Goal: Task Accomplishment & Management: Use online tool/utility

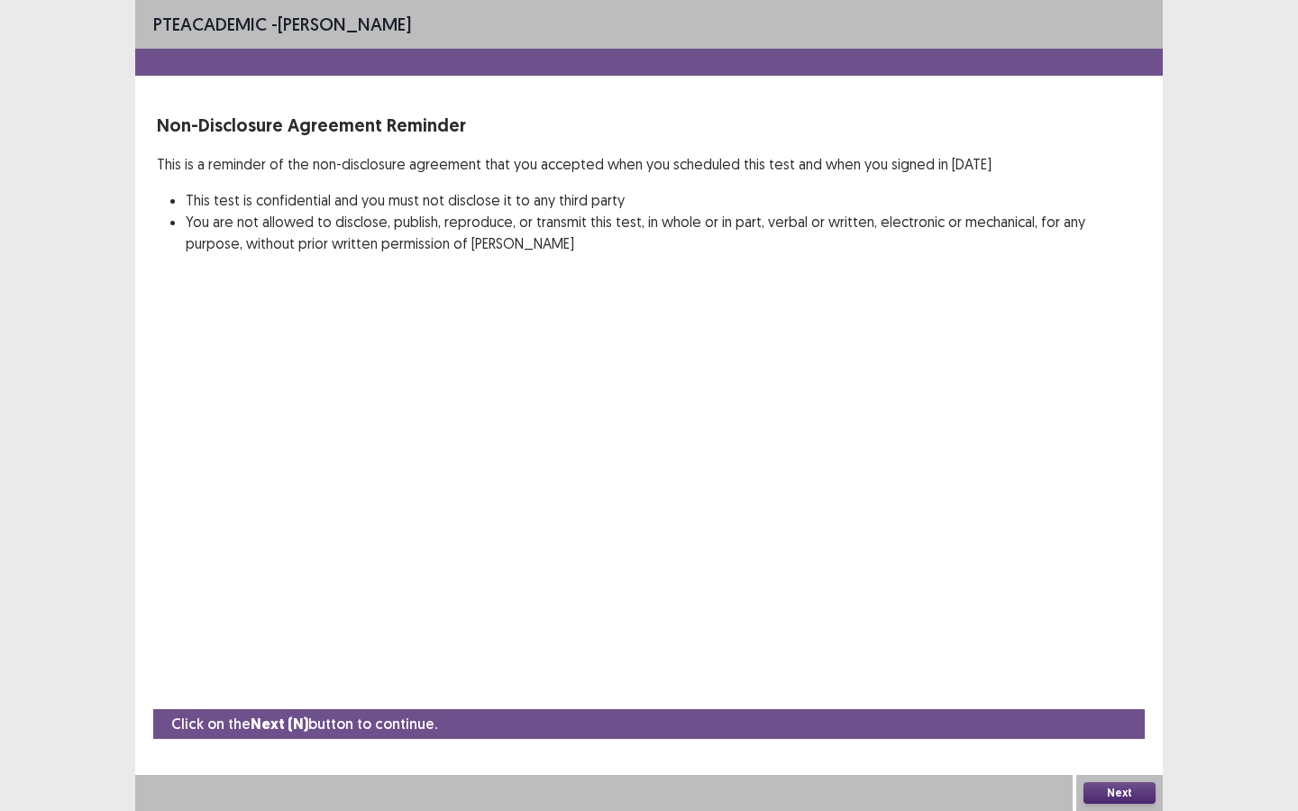
click at [1126, 731] on button "Next" at bounding box center [1119, 793] width 72 height 22
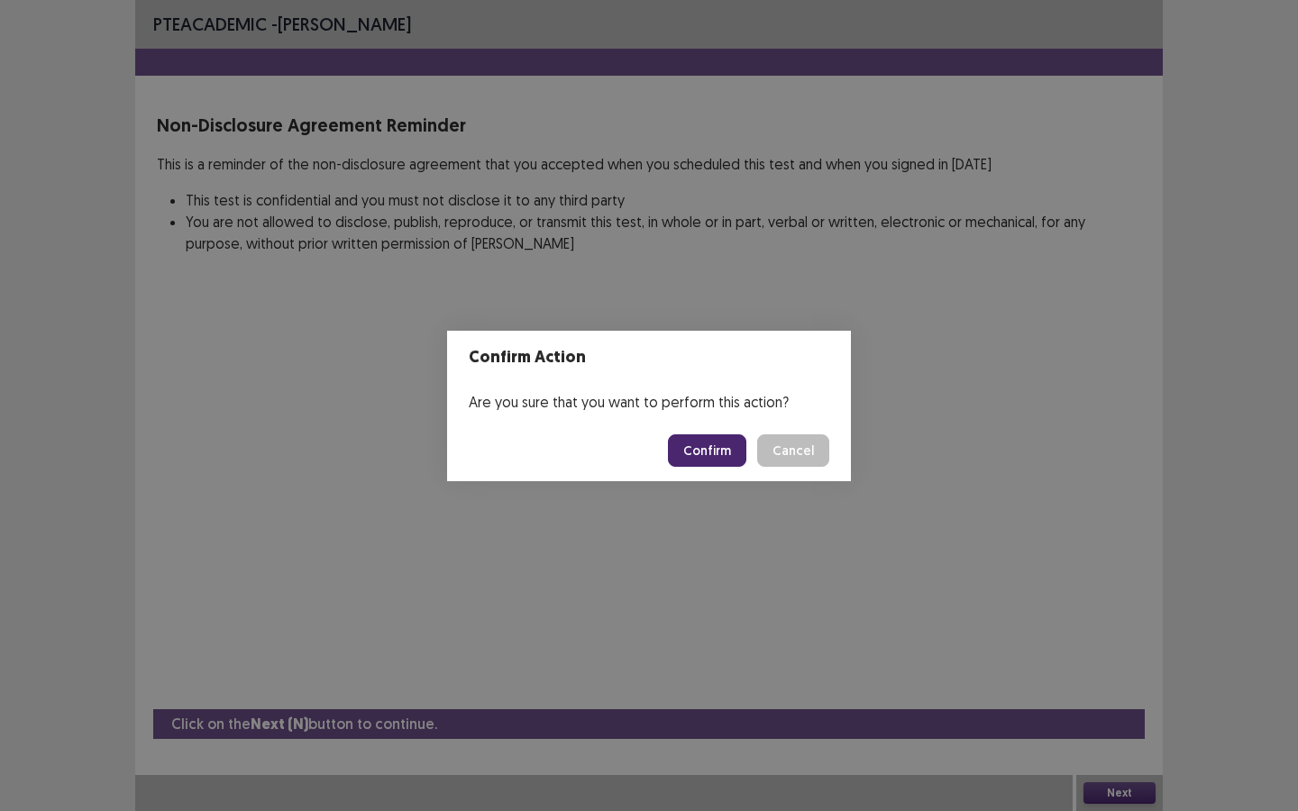
click at [732, 458] on button "Confirm" at bounding box center [707, 450] width 78 height 32
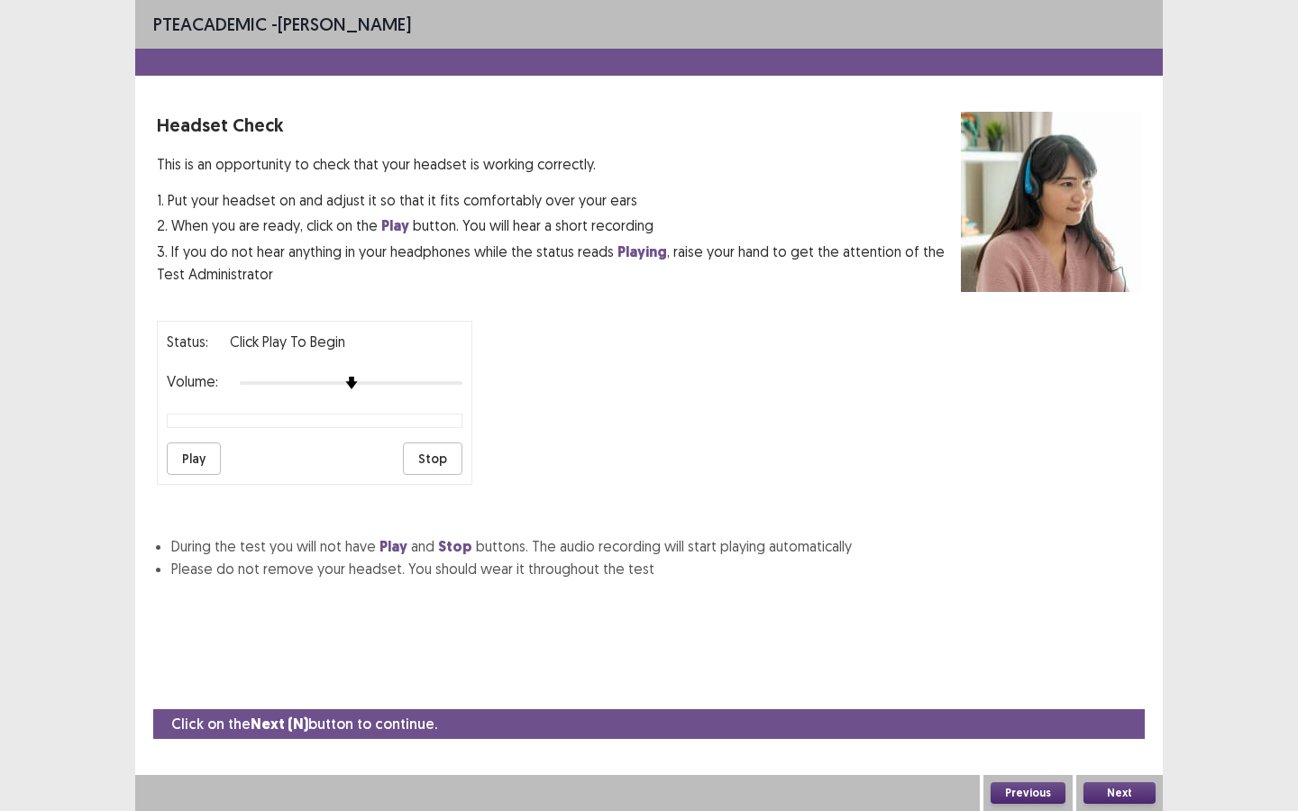
click at [1115, 731] on button "Next" at bounding box center [1119, 793] width 72 height 22
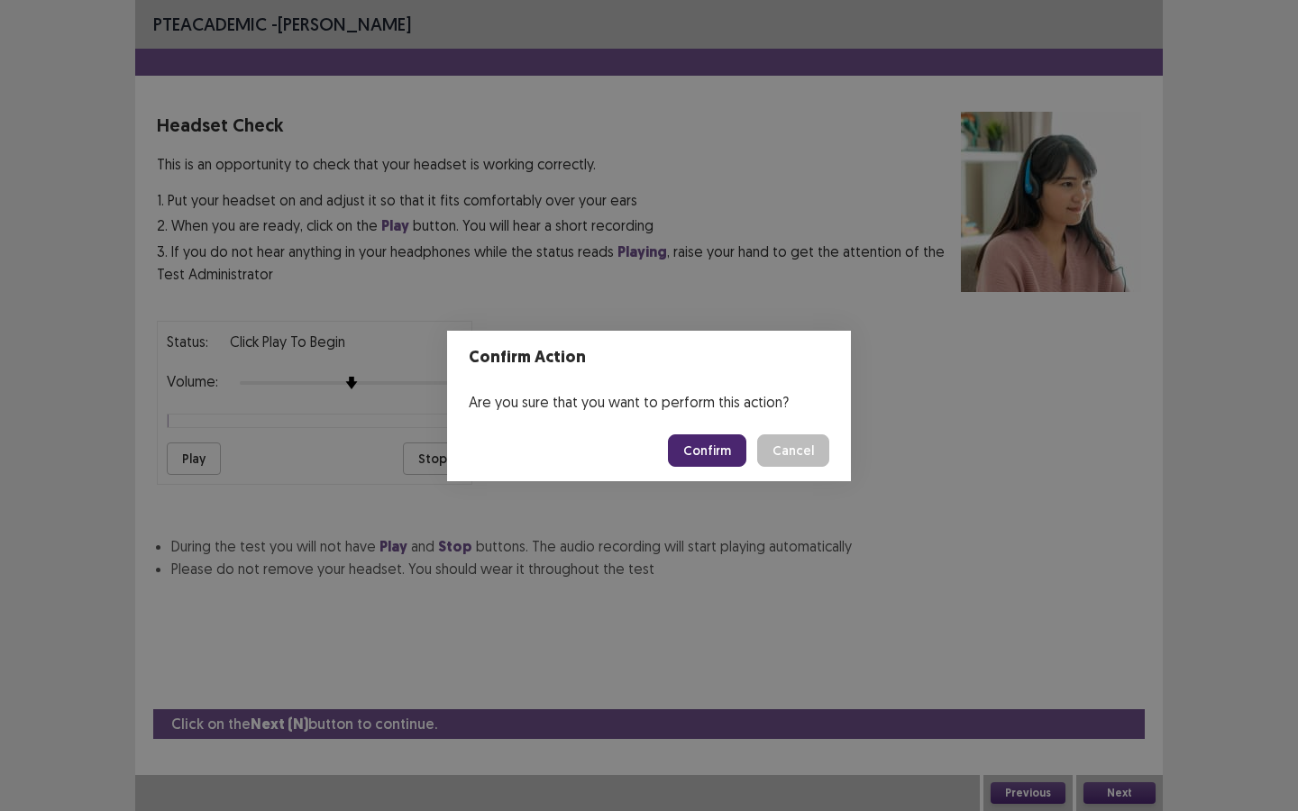
click at [734, 449] on button "Confirm" at bounding box center [707, 450] width 78 height 32
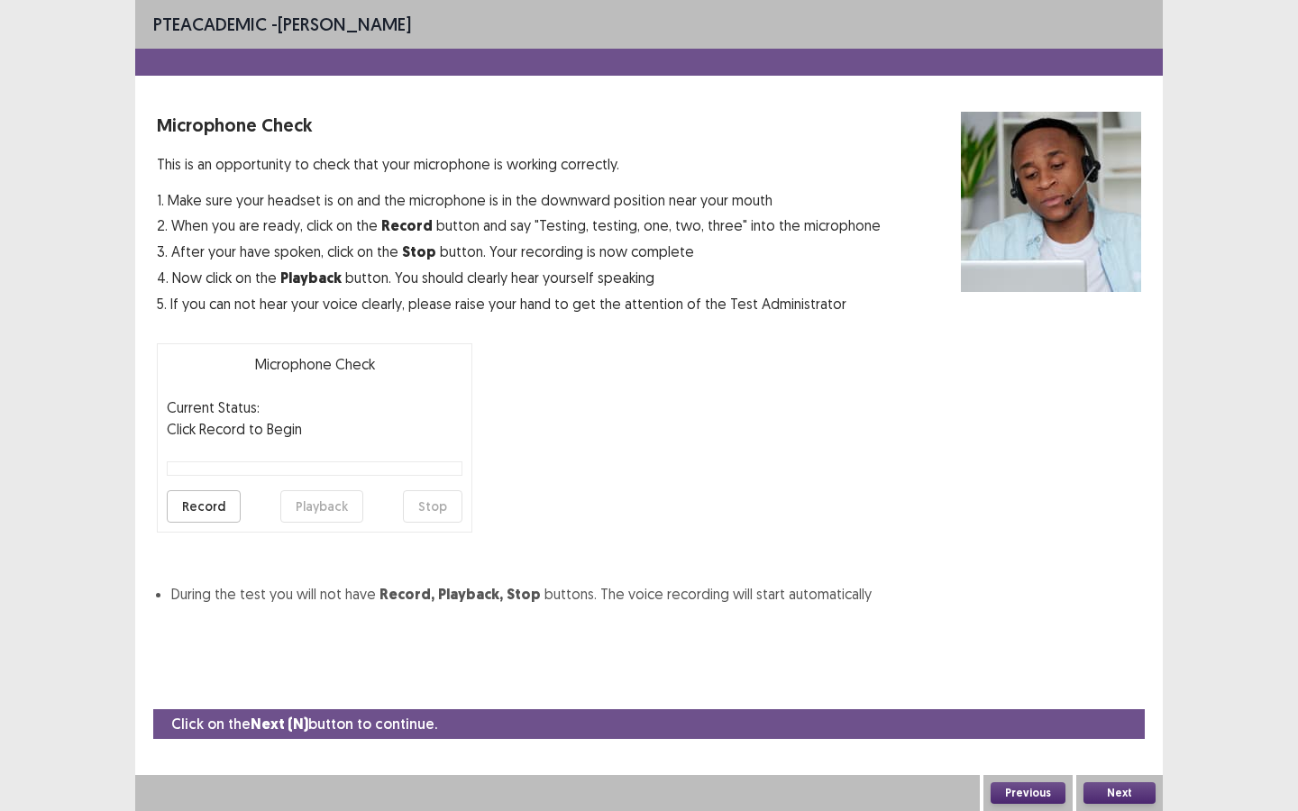
click at [1130, 731] on button "Next" at bounding box center [1119, 793] width 72 height 22
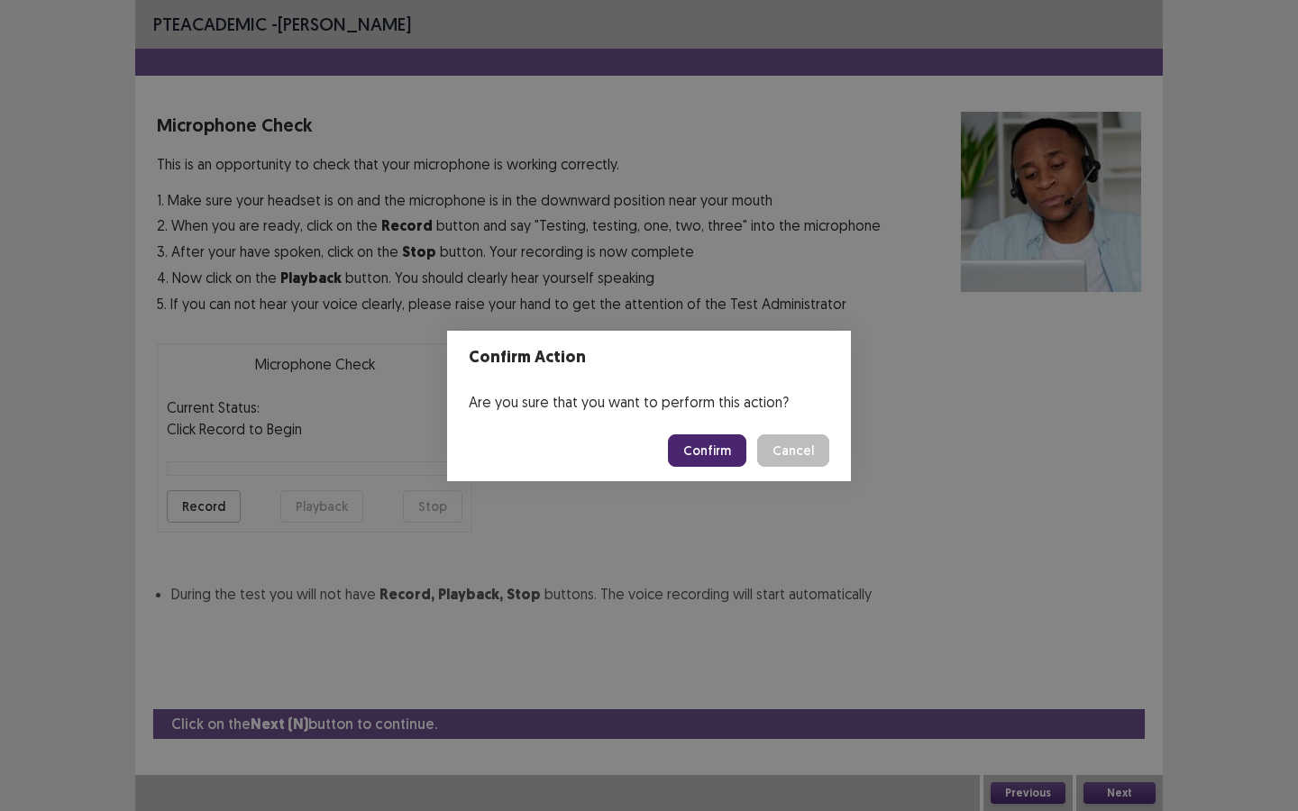
click at [727, 455] on button "Confirm" at bounding box center [707, 450] width 78 height 32
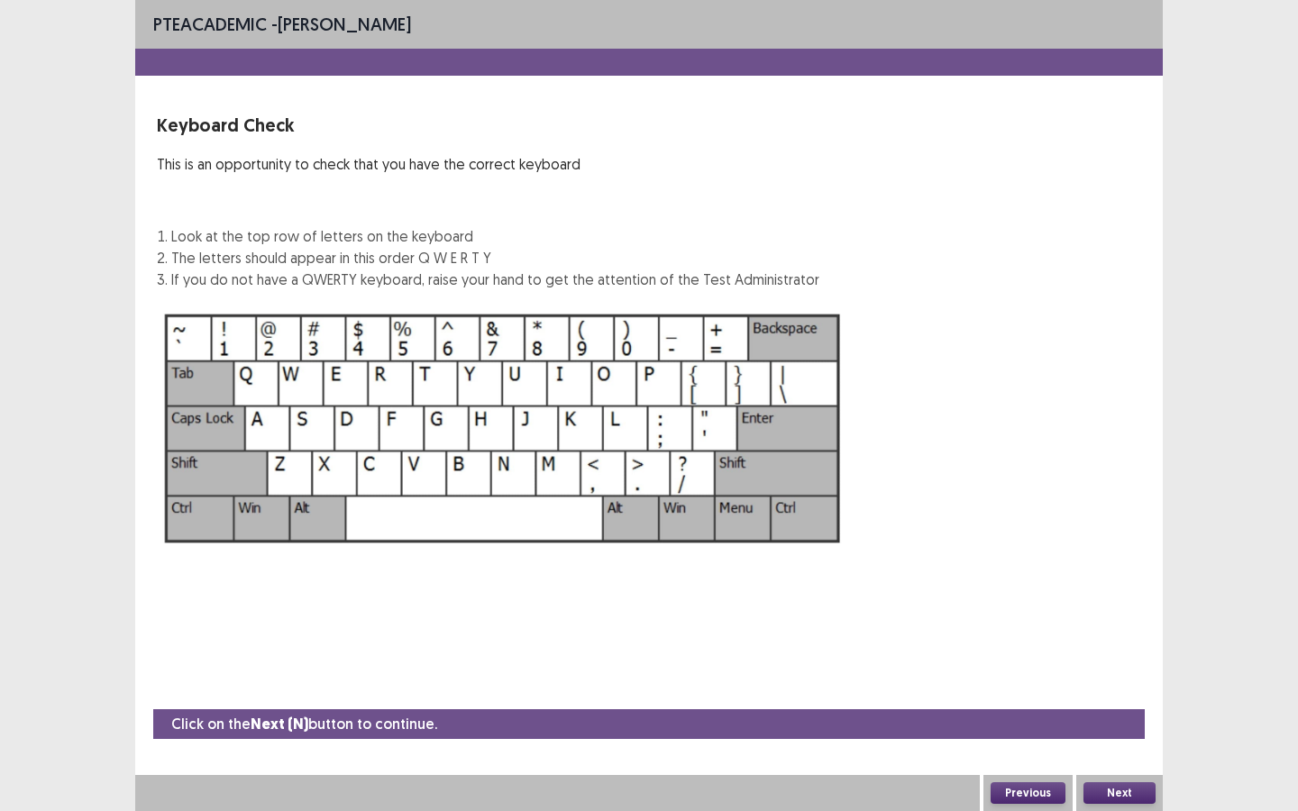
click at [1116, 731] on button "Next" at bounding box center [1119, 793] width 72 height 22
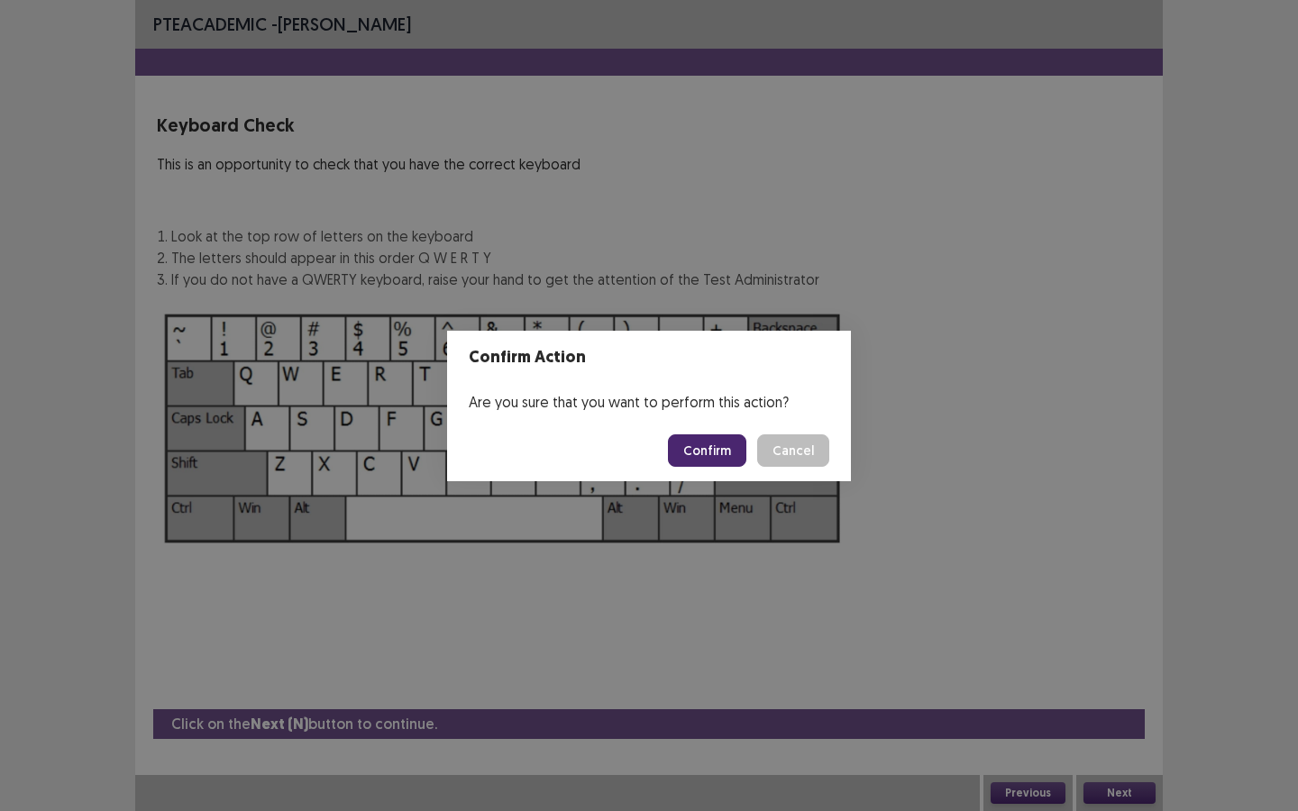
click at [724, 463] on button "Confirm" at bounding box center [707, 450] width 78 height 32
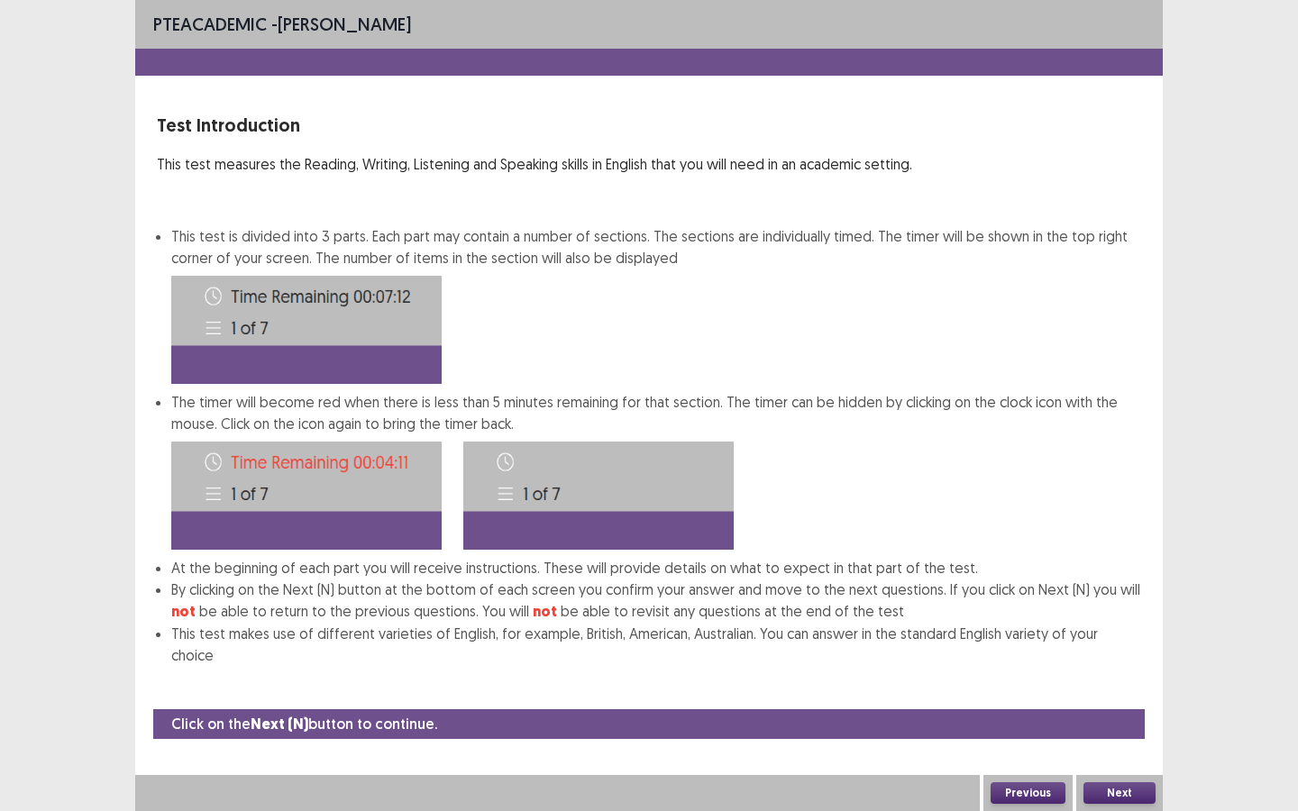
click at [1113, 731] on button "Next" at bounding box center [1119, 793] width 72 height 22
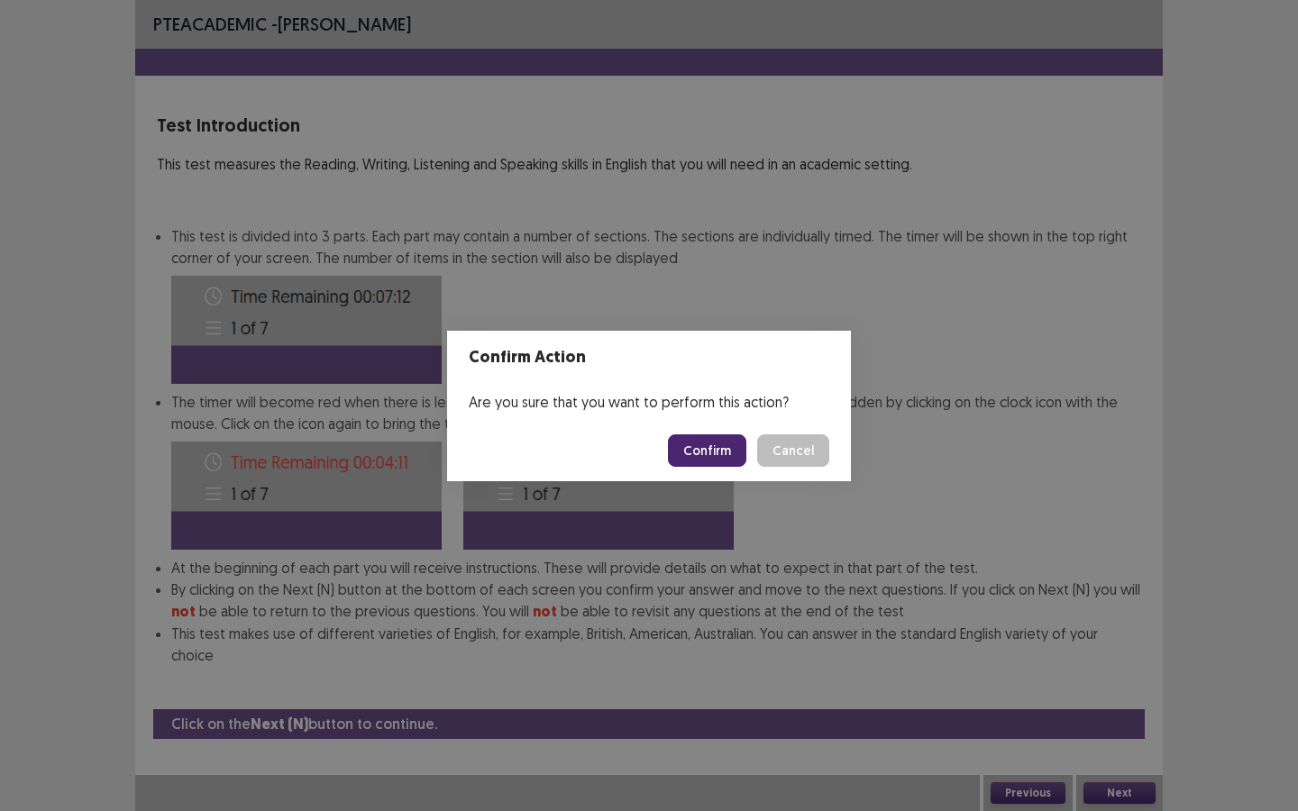
click at [735, 451] on button "Confirm" at bounding box center [707, 450] width 78 height 32
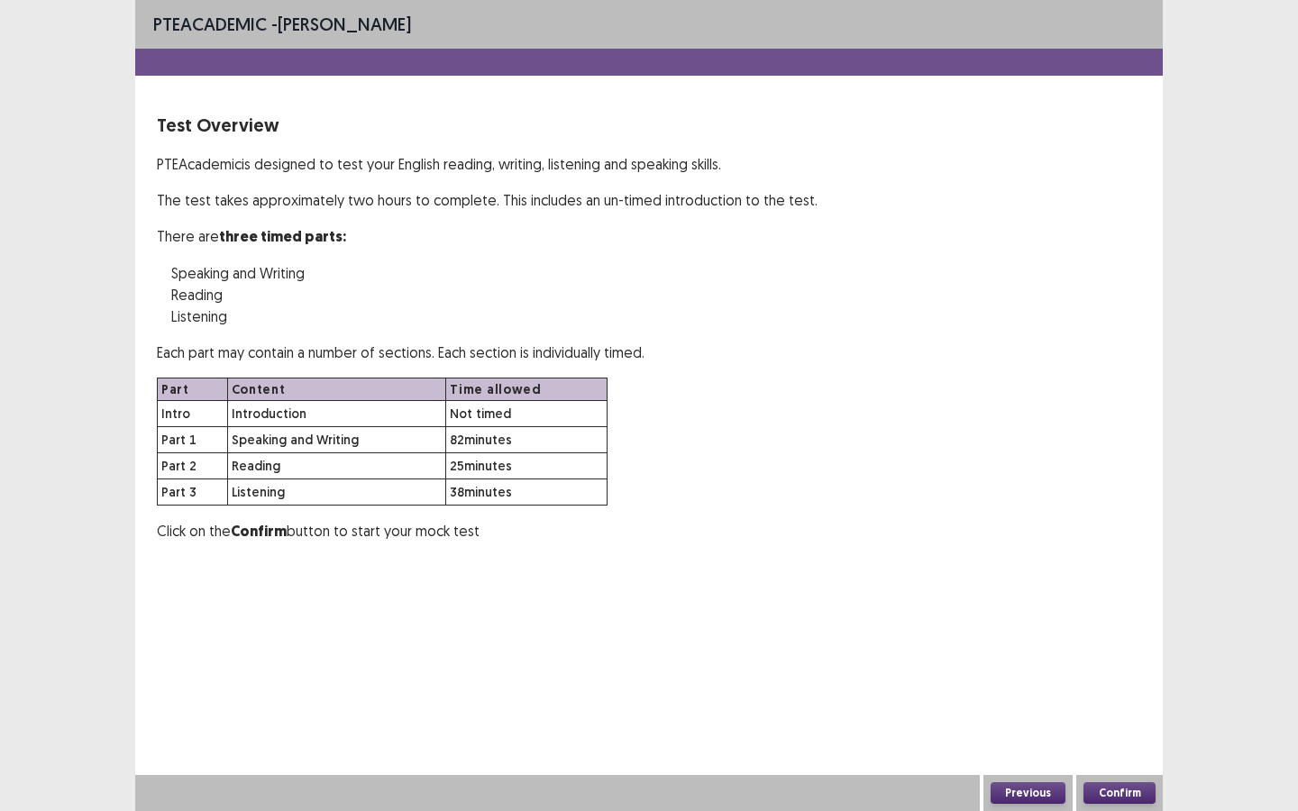
click at [1127, 731] on button "Confirm" at bounding box center [1119, 793] width 72 height 22
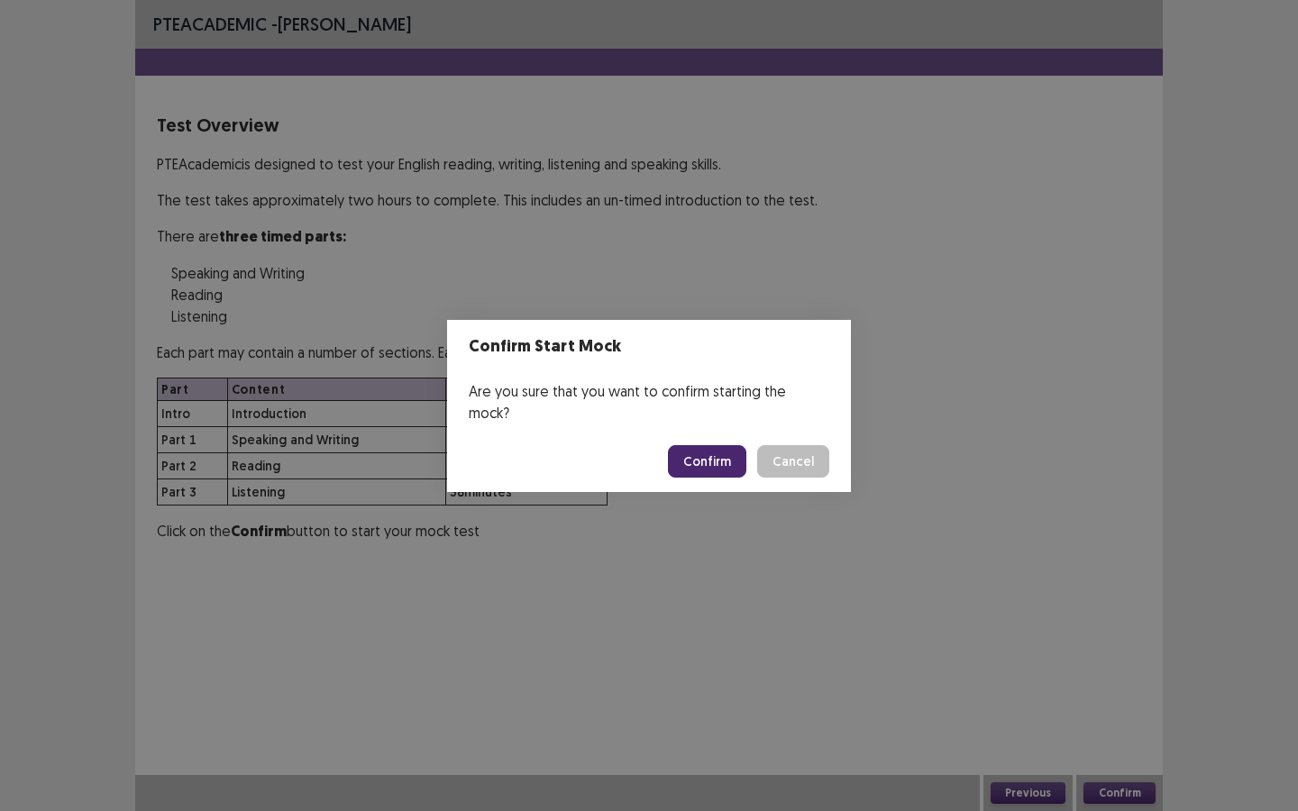
click at [722, 445] on button "Confirm" at bounding box center [707, 461] width 78 height 32
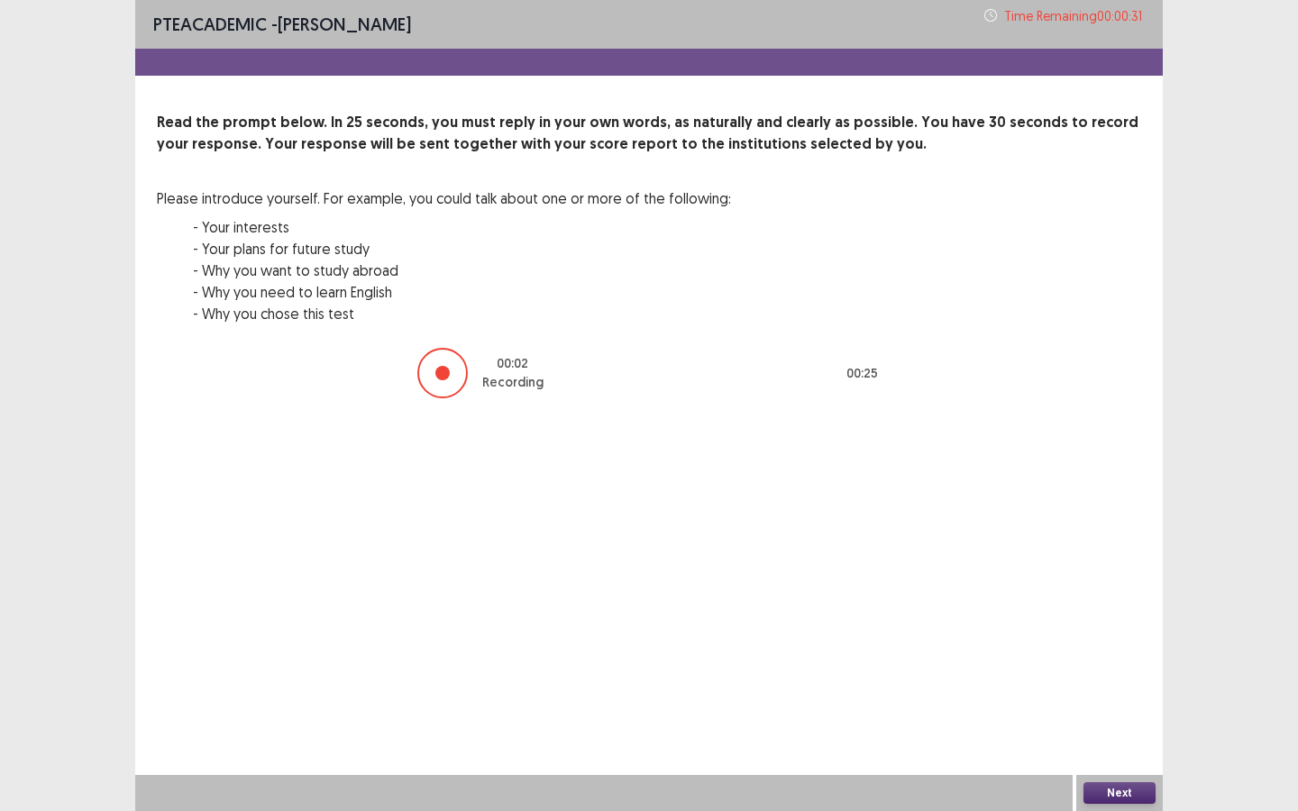
click at [1111, 731] on button "Next" at bounding box center [1119, 793] width 72 height 22
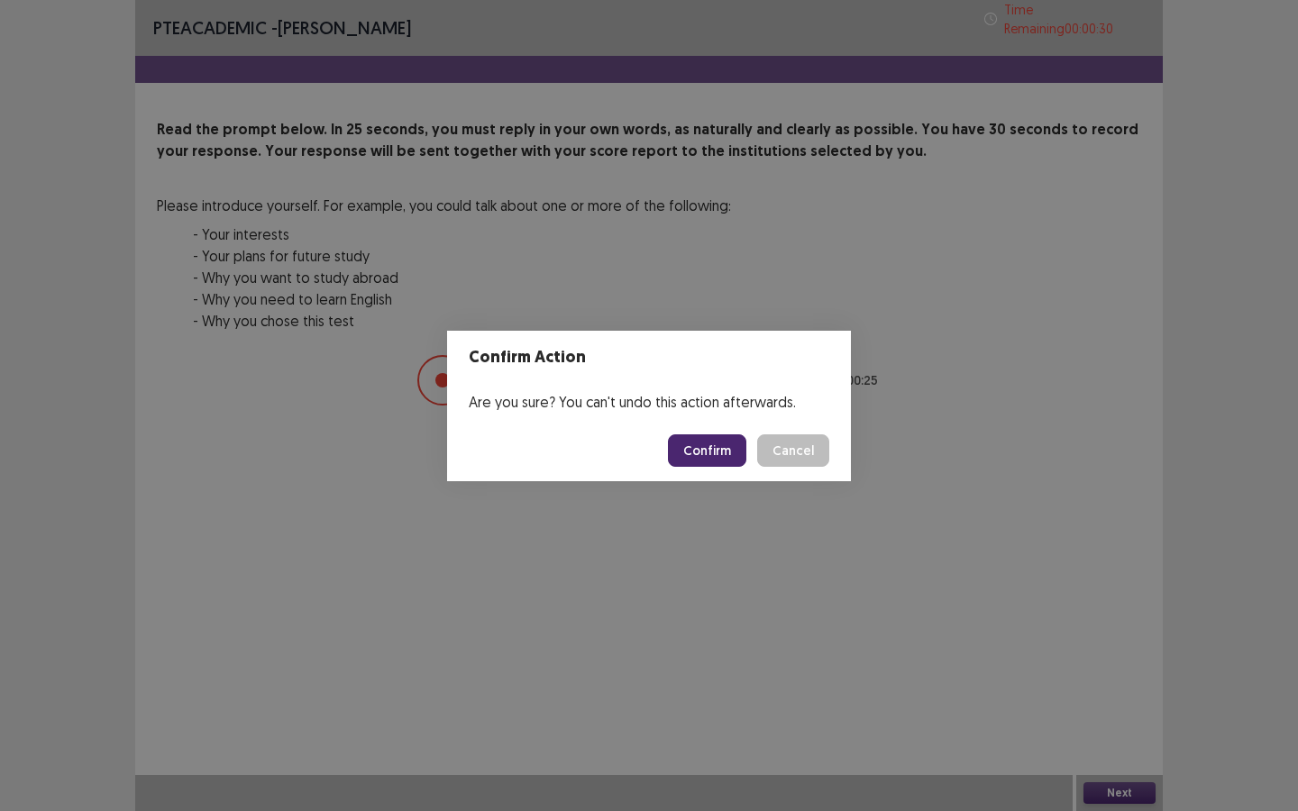
click at [702, 452] on button "Confirm" at bounding box center [707, 450] width 78 height 32
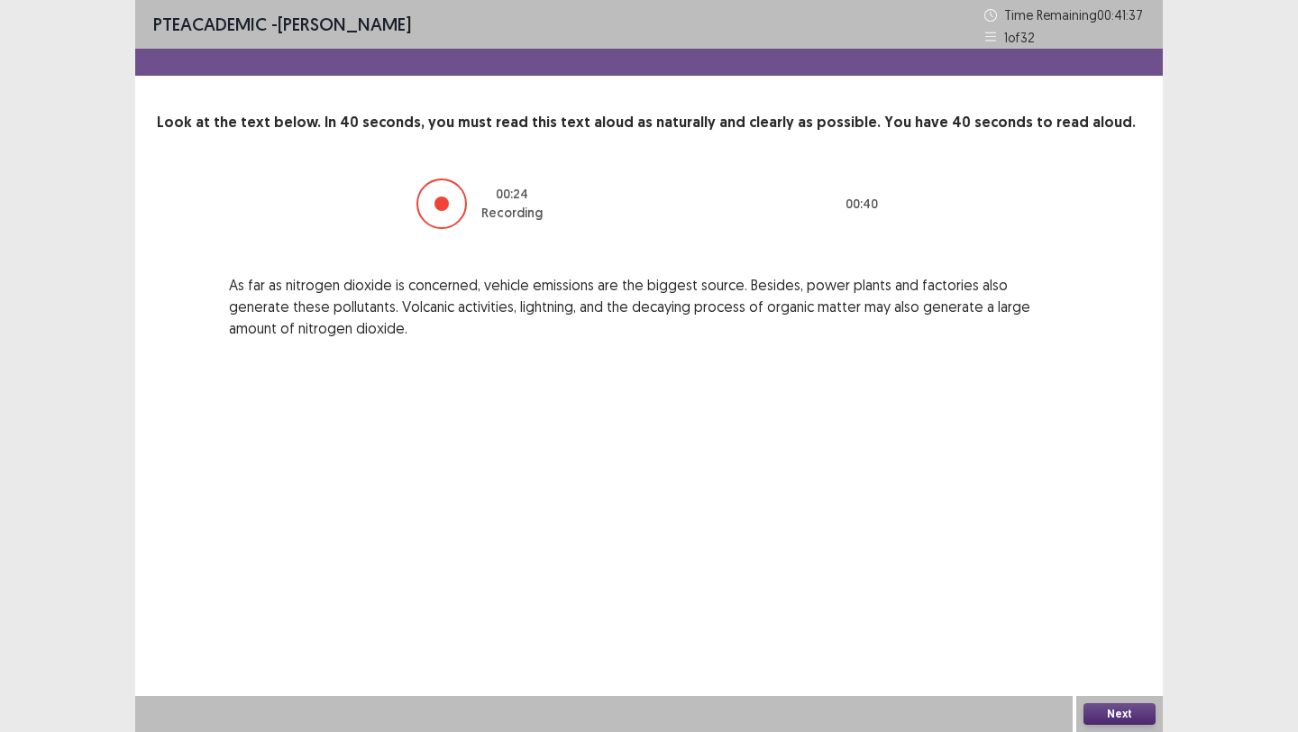
click at [1107, 724] on button "Next" at bounding box center [1119, 714] width 72 height 22
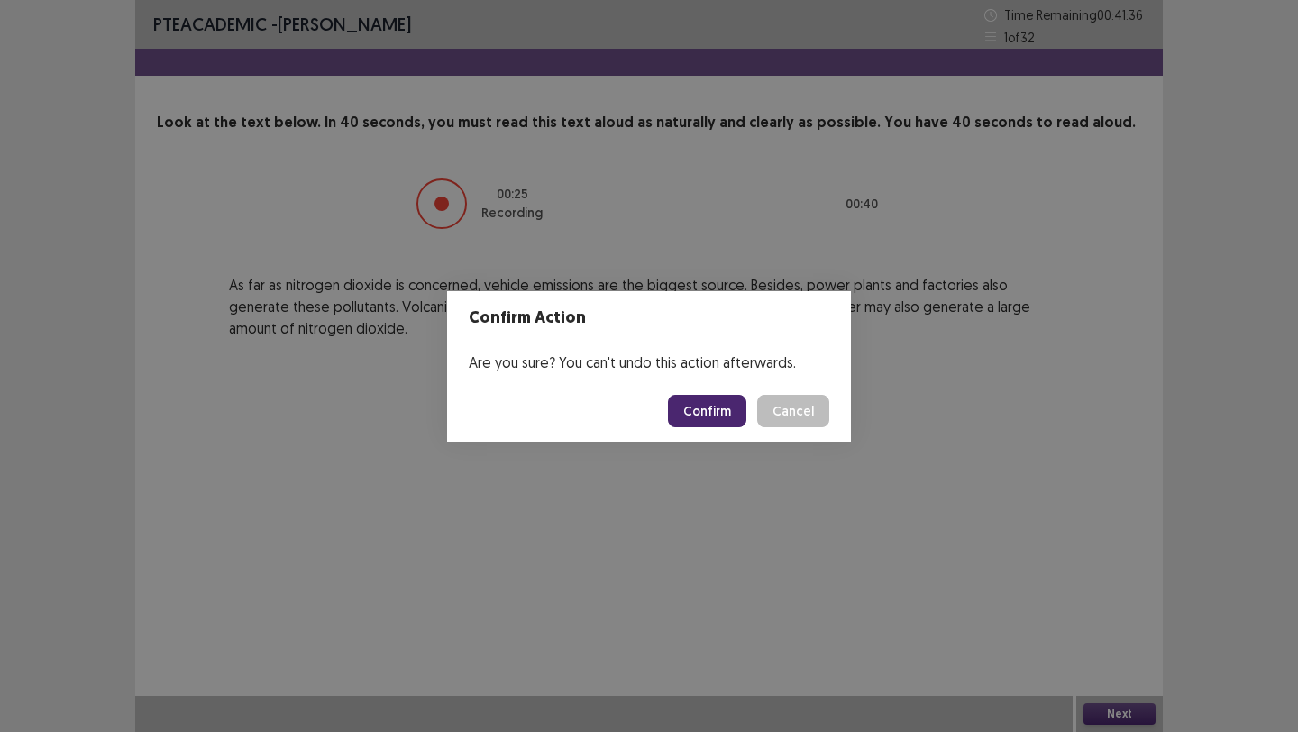
click at [736, 402] on button "Confirm" at bounding box center [707, 411] width 78 height 32
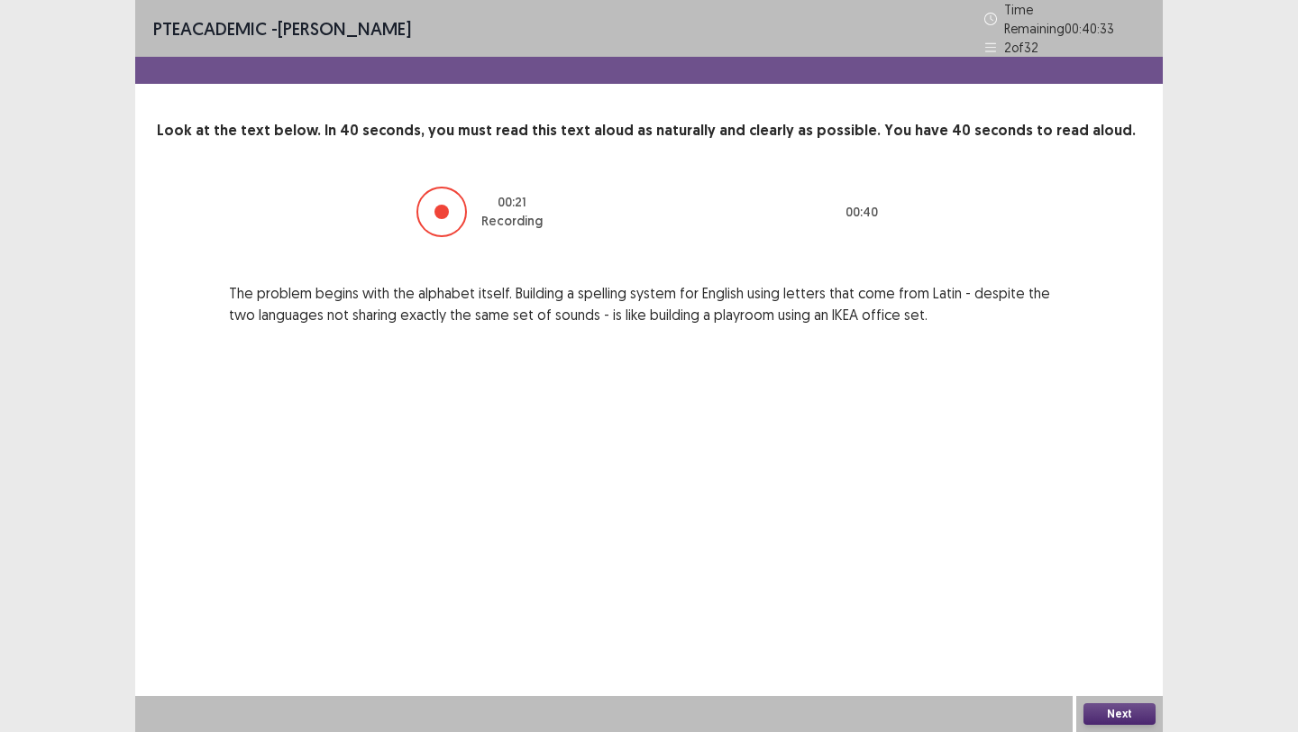
click at [1102, 717] on button "Next" at bounding box center [1119, 714] width 72 height 22
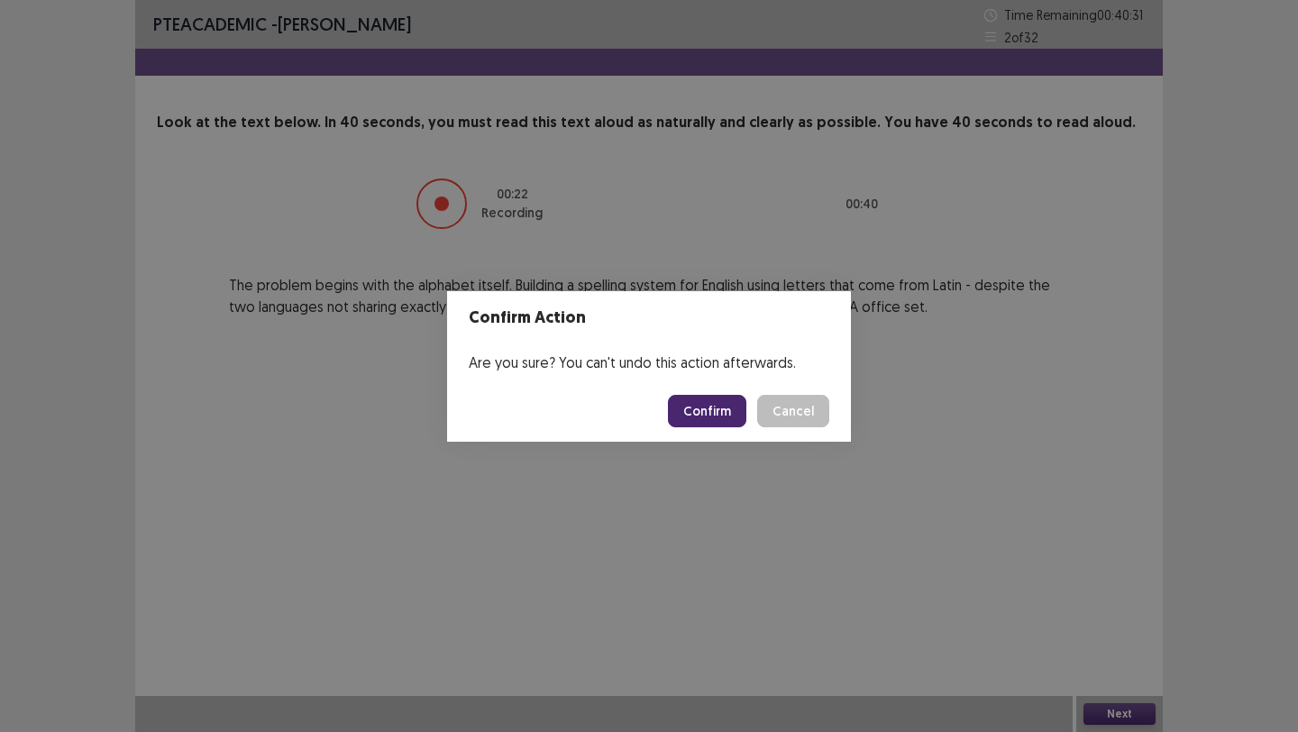
click at [715, 415] on button "Confirm" at bounding box center [707, 411] width 78 height 32
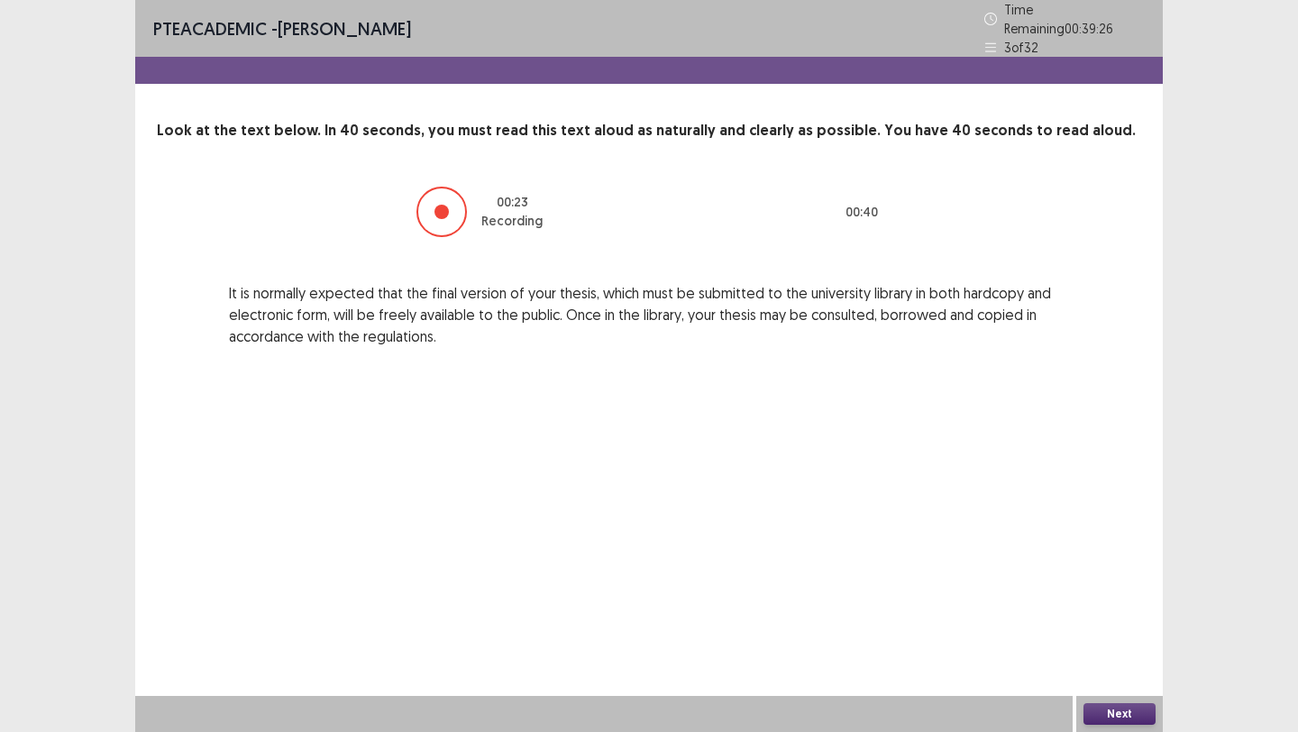
click at [1140, 720] on button "Next" at bounding box center [1119, 714] width 72 height 22
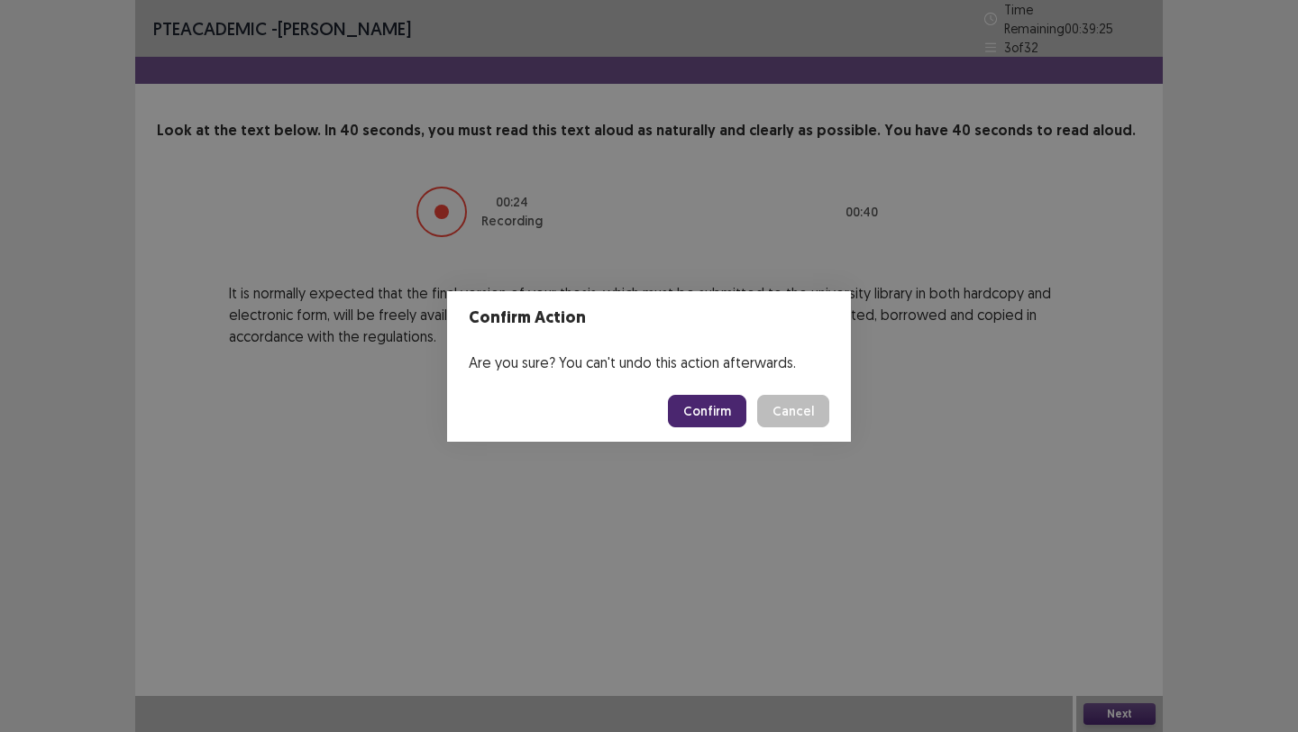
click at [706, 418] on button "Confirm" at bounding box center [707, 411] width 78 height 32
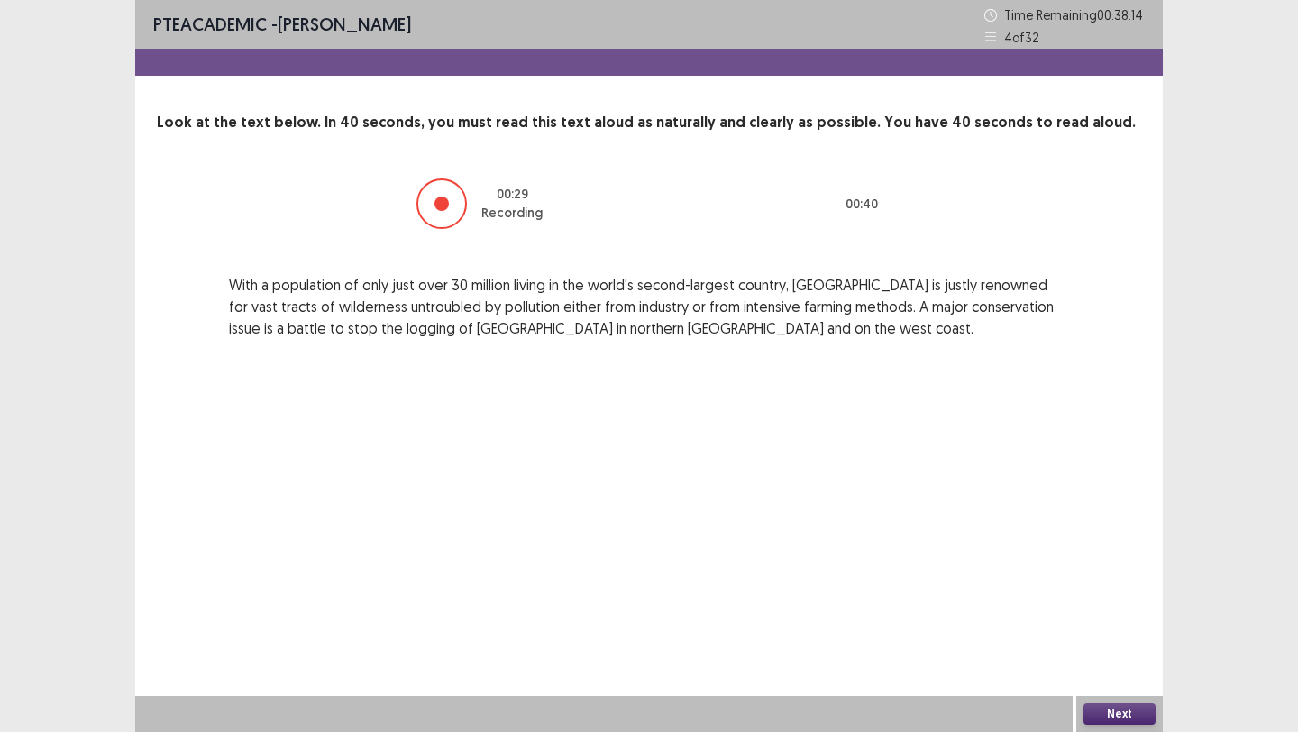
click at [1129, 710] on button "Next" at bounding box center [1119, 714] width 72 height 22
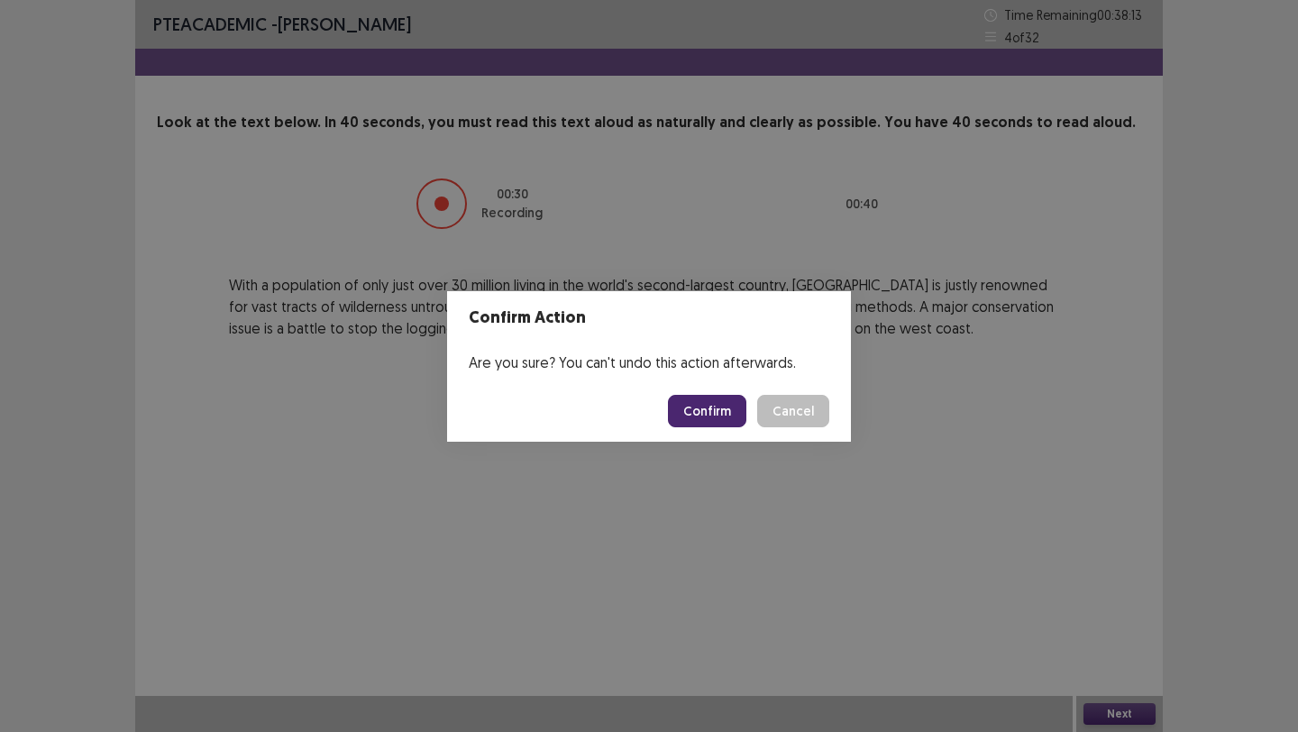
click at [730, 404] on button "Confirm" at bounding box center [707, 411] width 78 height 32
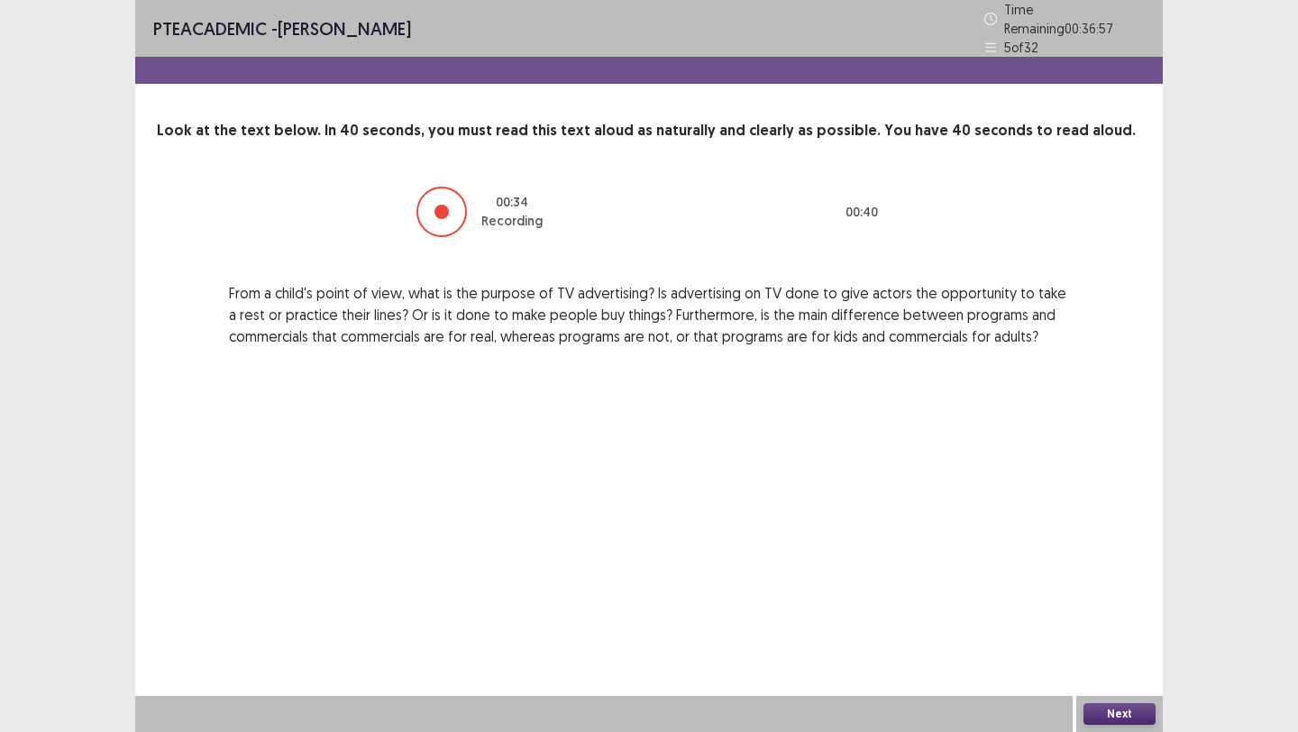
click at [1102, 725] on div "Next" at bounding box center [1119, 714] width 87 height 36
click at [1112, 716] on button "Next" at bounding box center [1119, 714] width 72 height 22
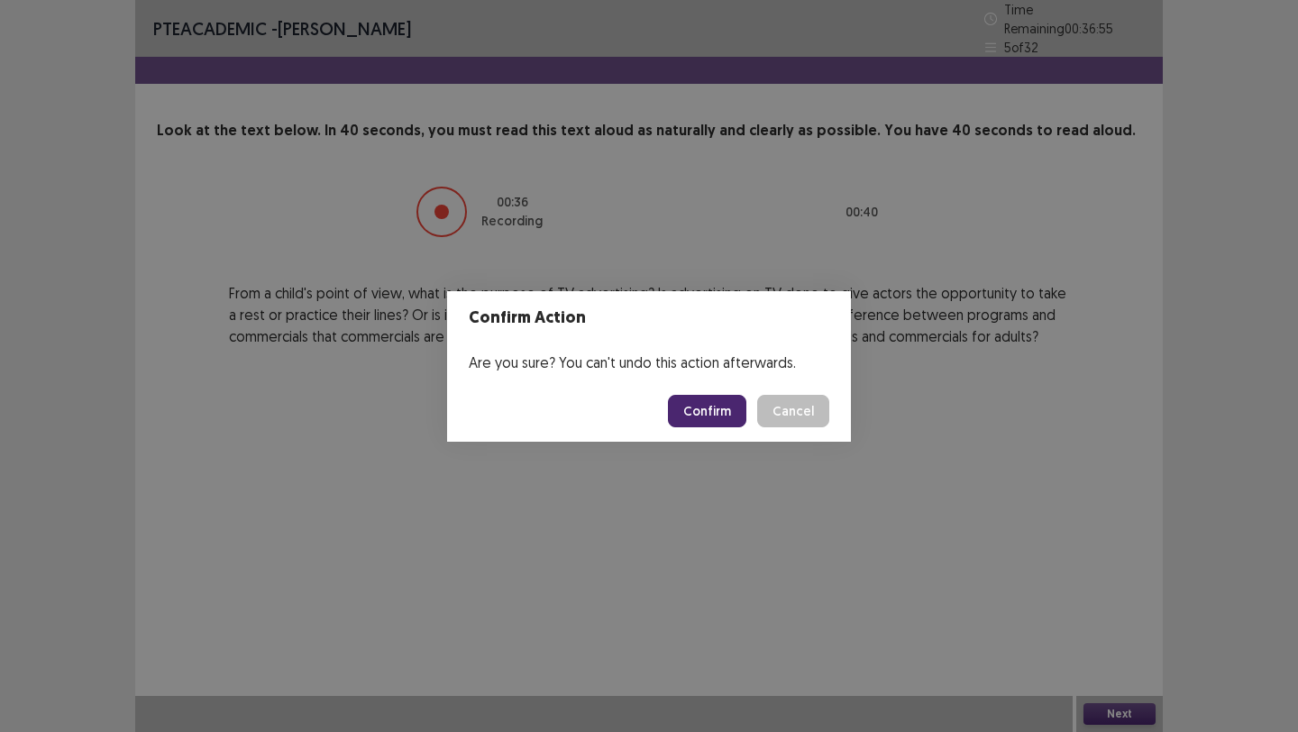
click at [722, 415] on button "Confirm" at bounding box center [707, 411] width 78 height 32
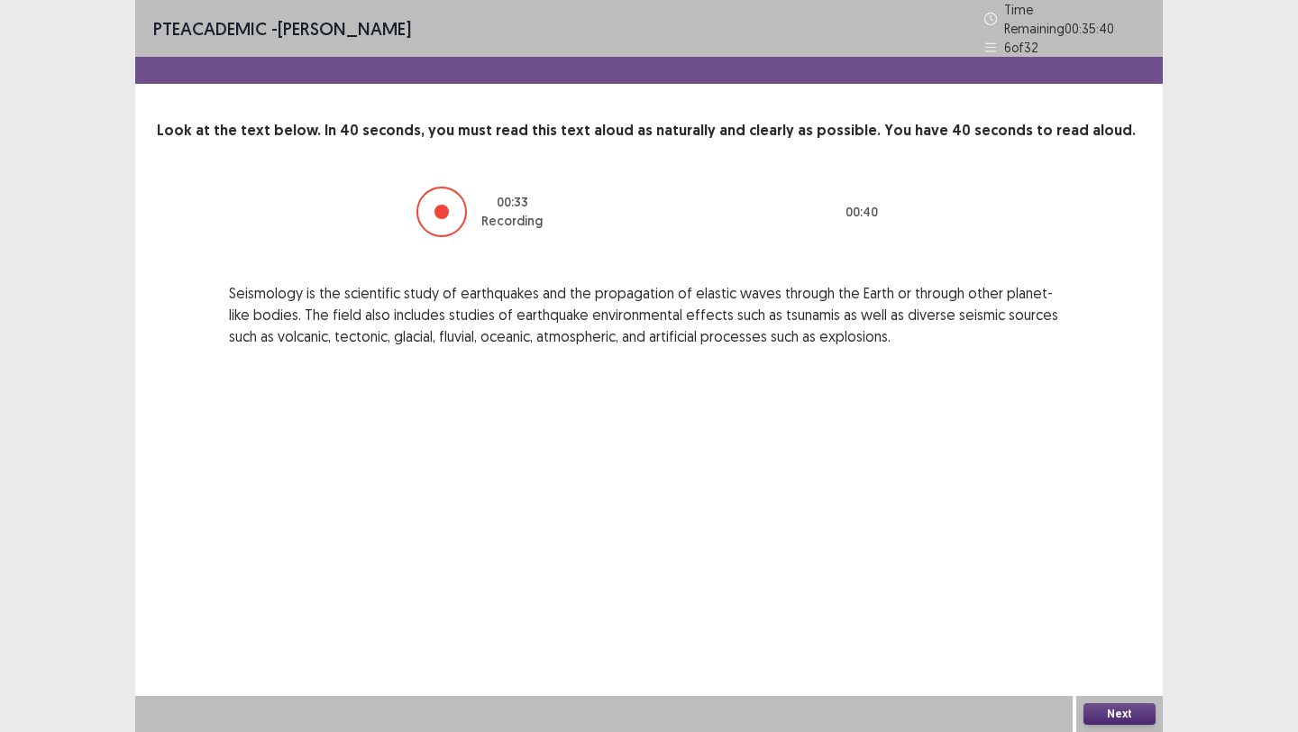
click at [1130, 708] on button "Next" at bounding box center [1119, 714] width 72 height 22
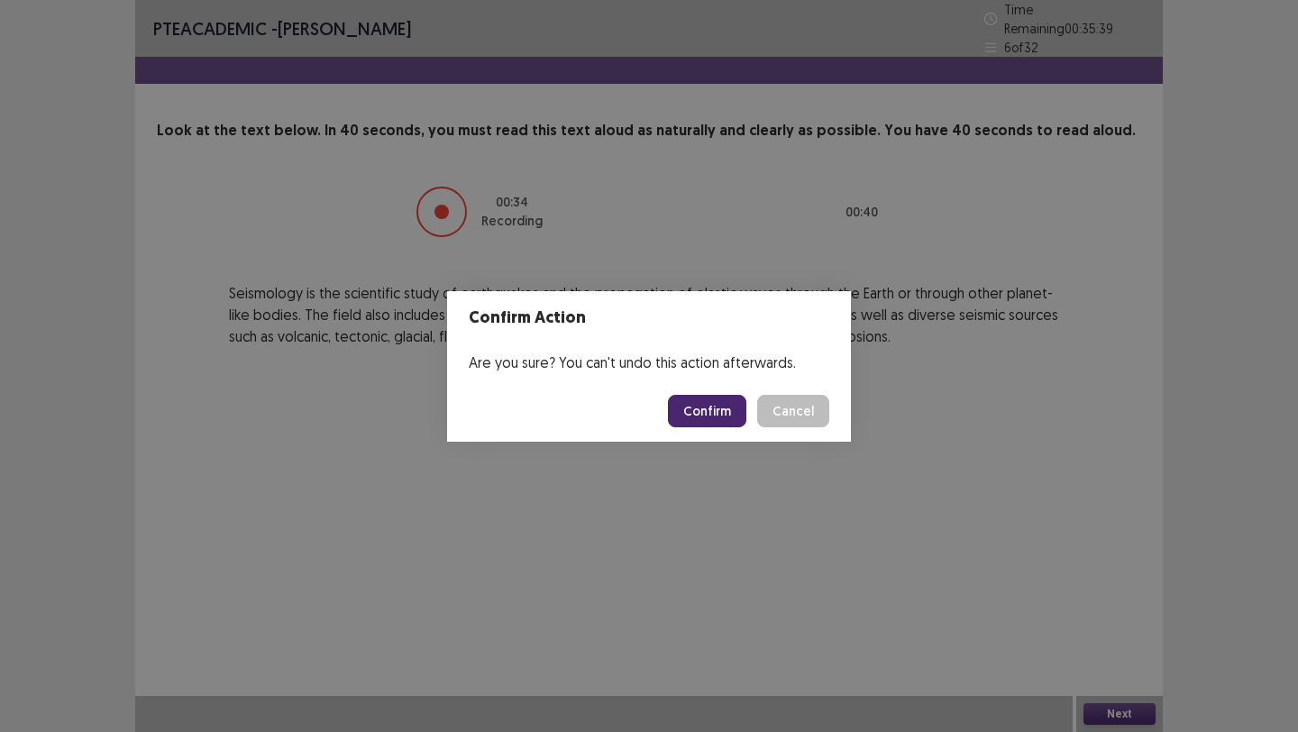
click at [721, 417] on button "Confirm" at bounding box center [707, 411] width 78 height 32
